Goal: Task Accomplishment & Management: Manage account settings

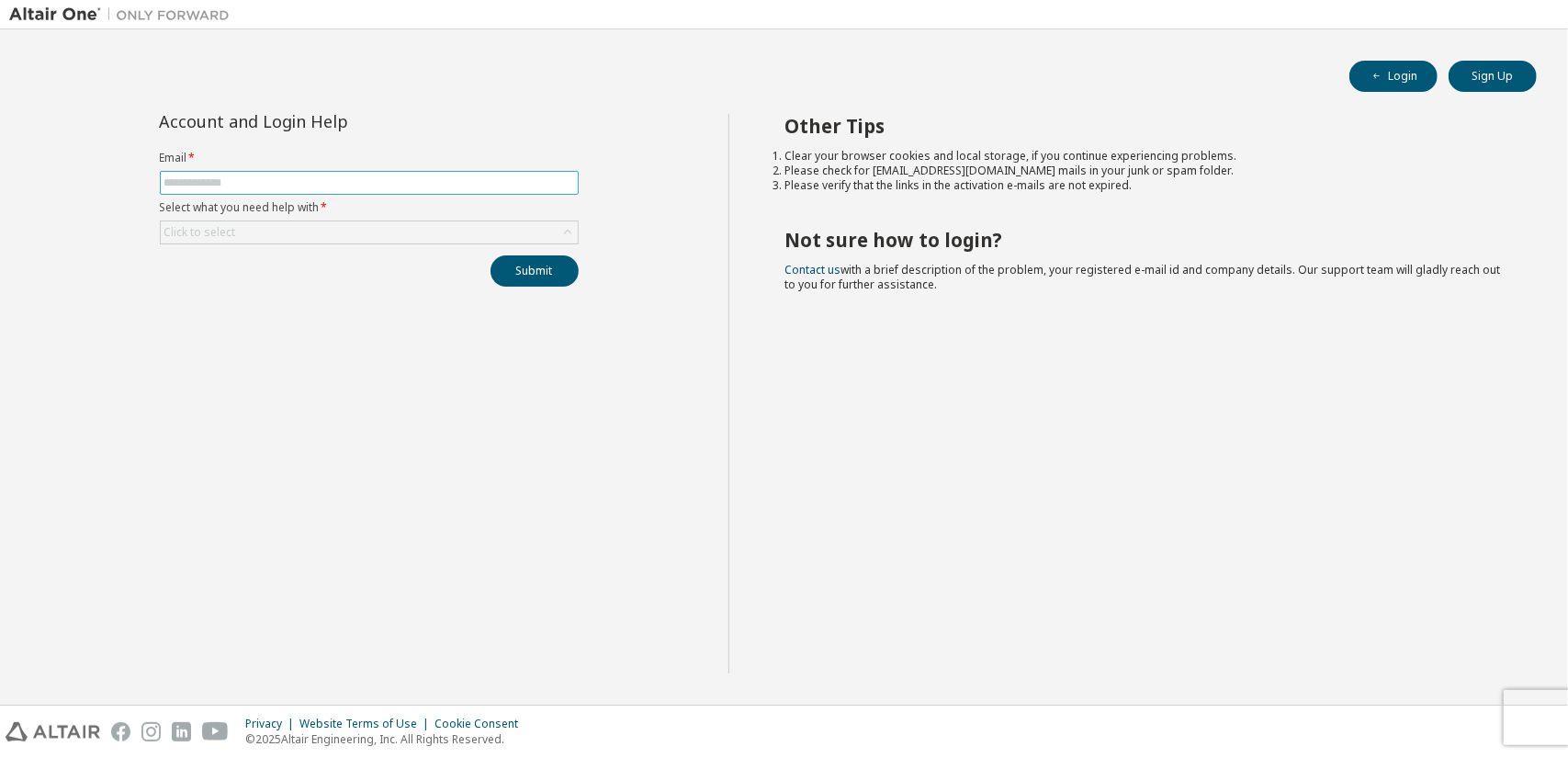
click at [314, 179] on input "text" at bounding box center [369, 183] width 410 height 15
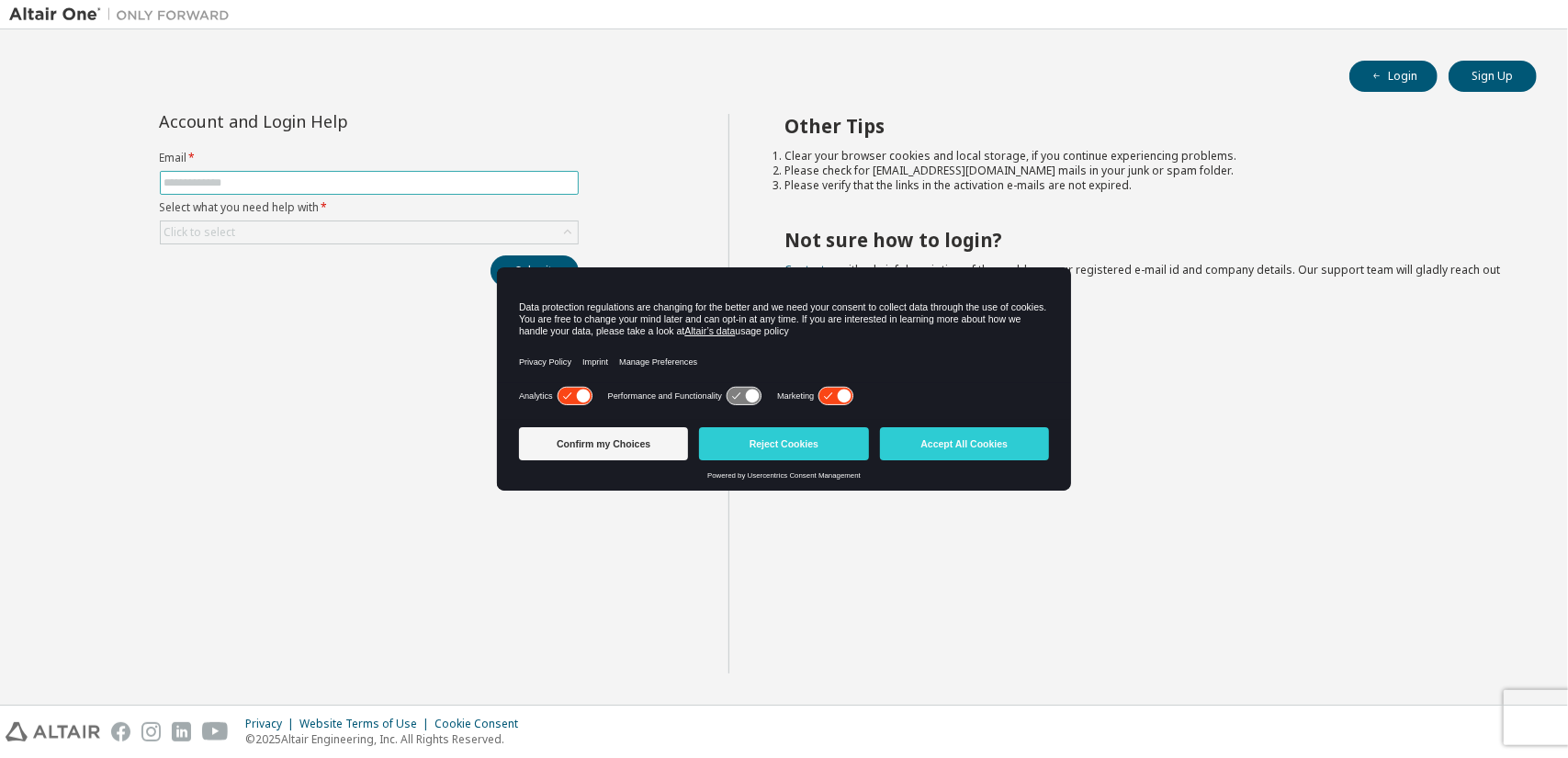
click at [326, 179] on input "text" at bounding box center [369, 183] width 410 height 15
type input "**********"
click at [321, 226] on div "Click to select" at bounding box center [369, 233] width 417 height 22
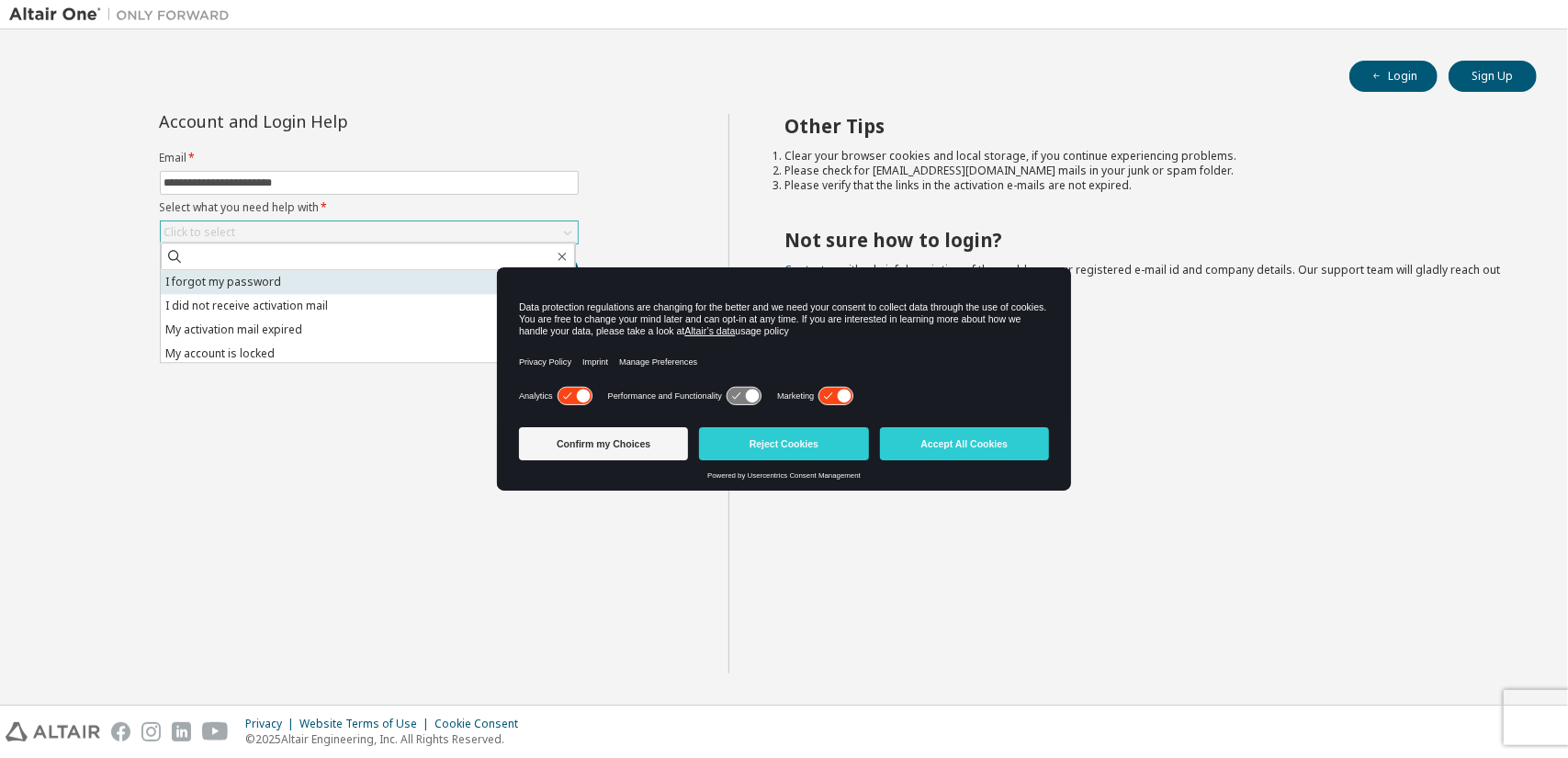
click at [392, 279] on li "I forgot my password" at bounding box center [367, 282] width 414 height 24
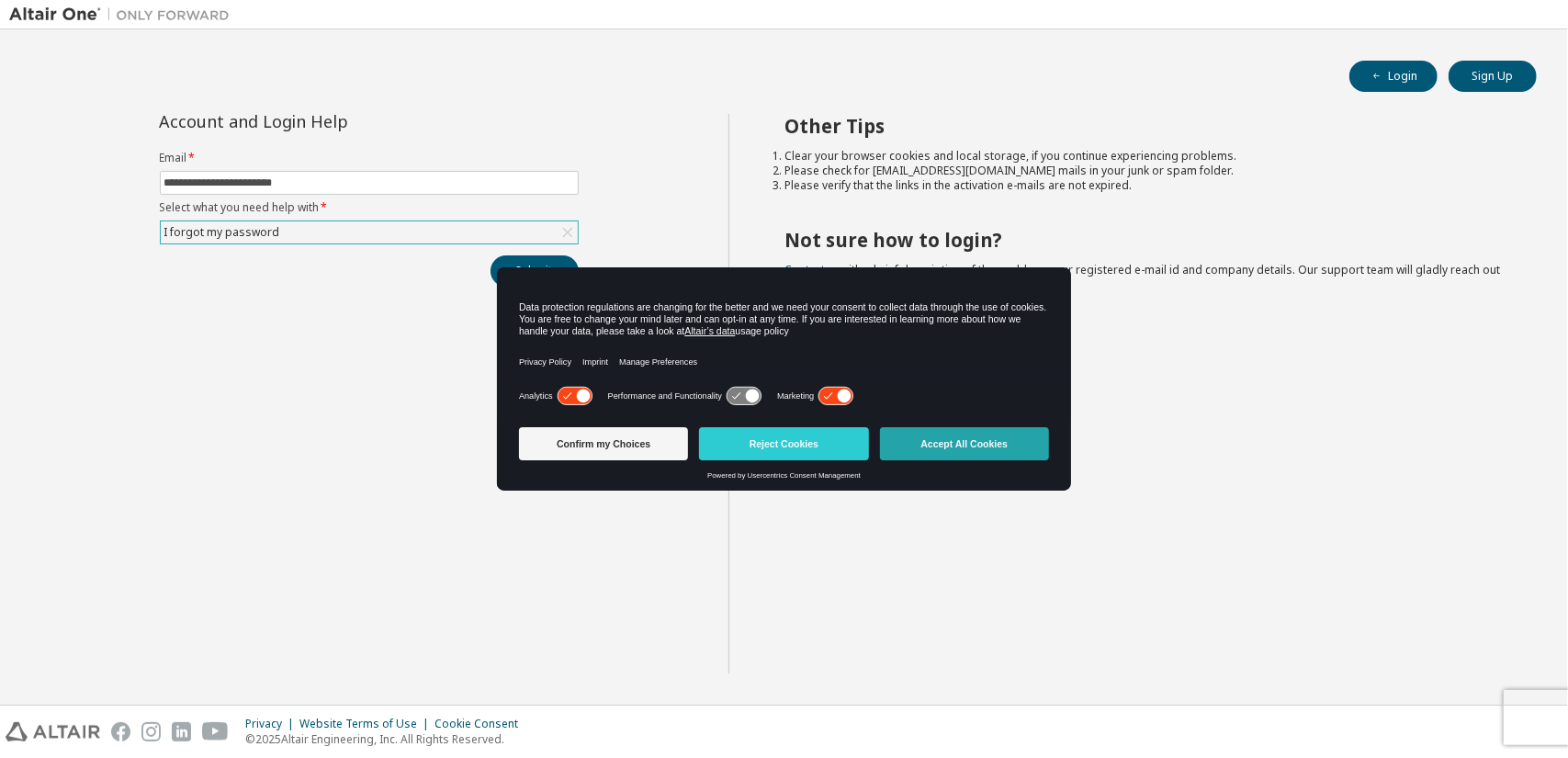
drag, startPoint x: 962, startPoint y: 441, endPoint x: 667, endPoint y: 354, distance: 307.6
click at [962, 441] on button "Accept All Cookies" at bounding box center [964, 443] width 169 height 33
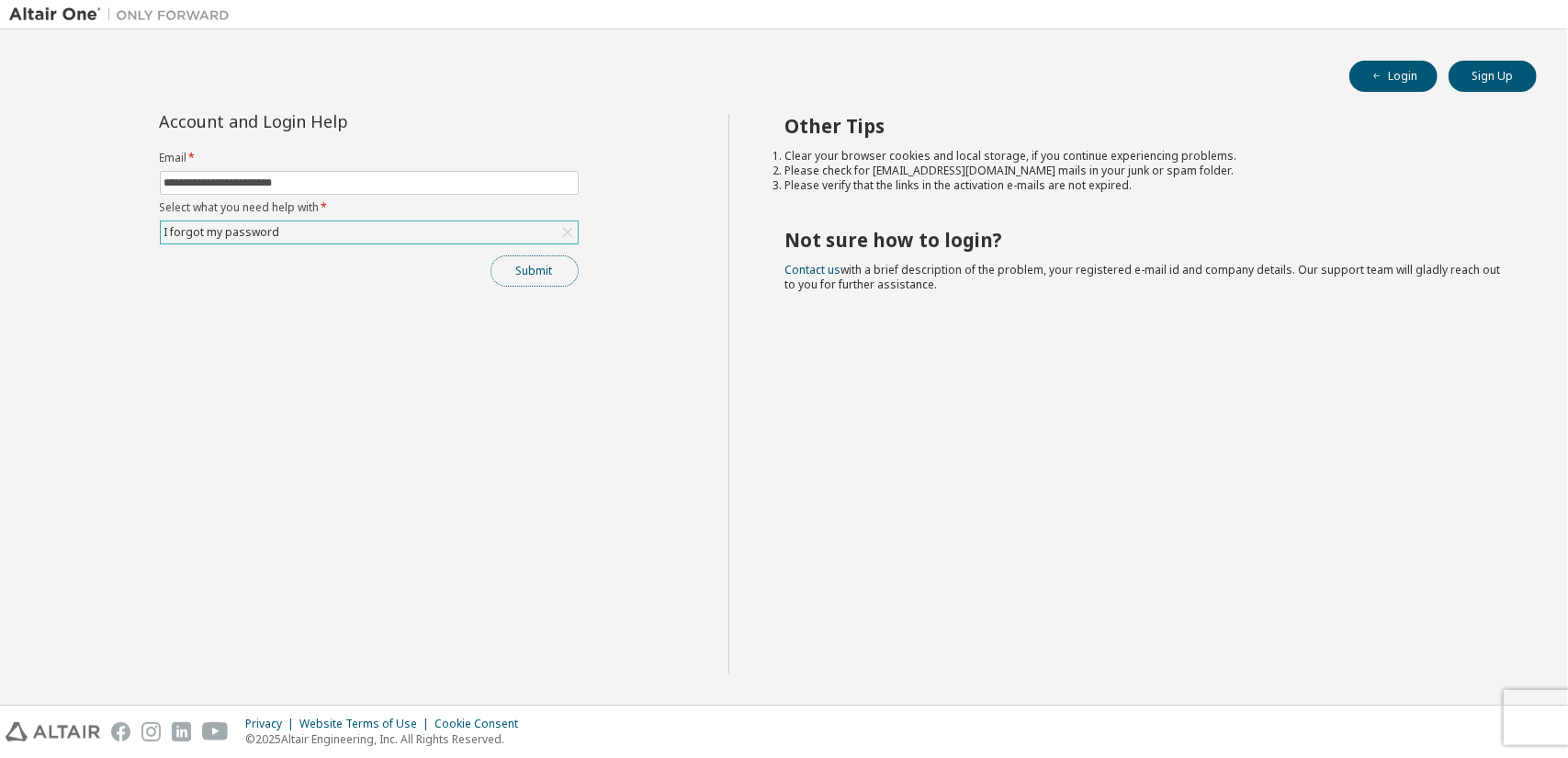
click at [521, 266] on button "Submit" at bounding box center [535, 270] width 88 height 31
click at [1389, 81] on button "Login" at bounding box center [1393, 76] width 88 height 31
click at [382, 168] on form "Email * Select what you need help with * Click to select" at bounding box center [369, 197] width 419 height 93
click at [386, 176] on input "text" at bounding box center [369, 183] width 410 height 15
type input "**********"
